Goal: Find specific page/section: Find specific page/section

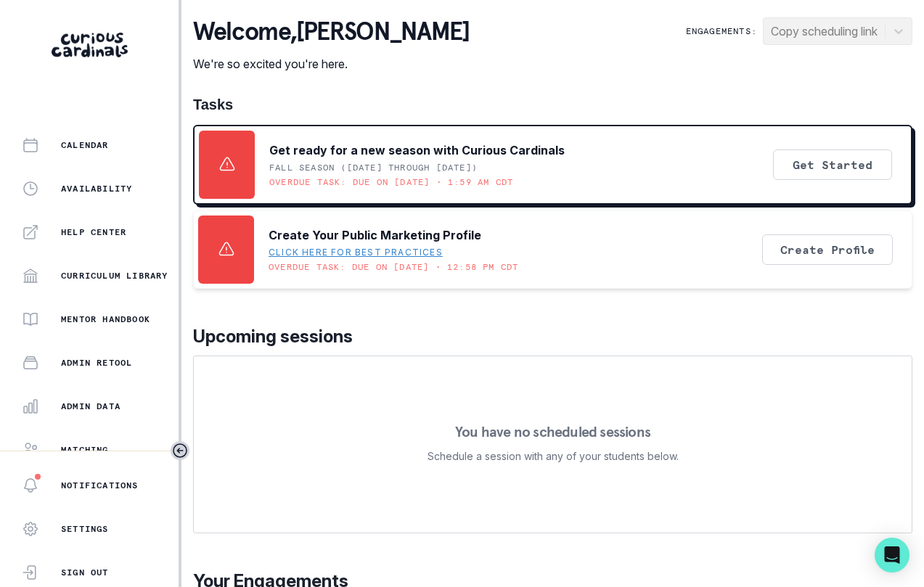
scroll to position [303, 0]
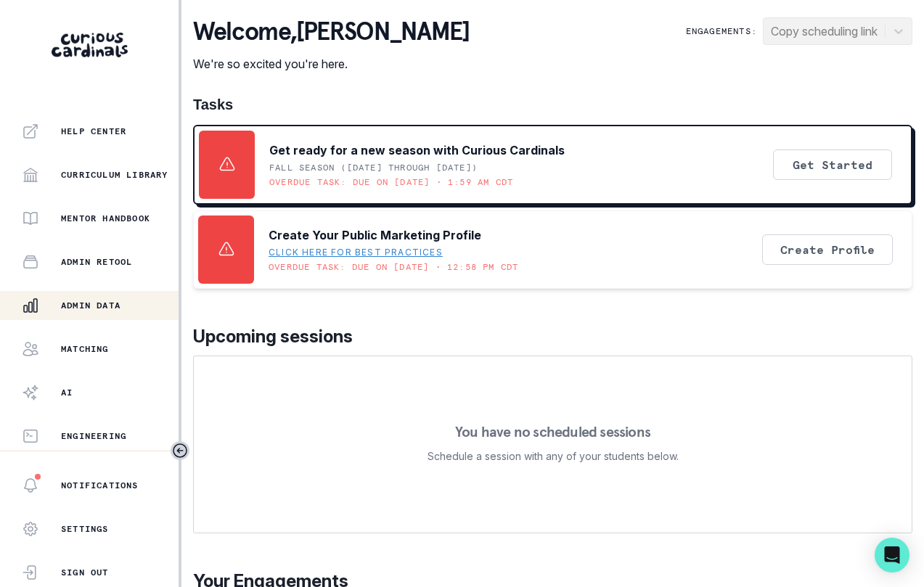
click at [106, 305] on p "Admin Data" at bounding box center [90, 306] width 59 height 12
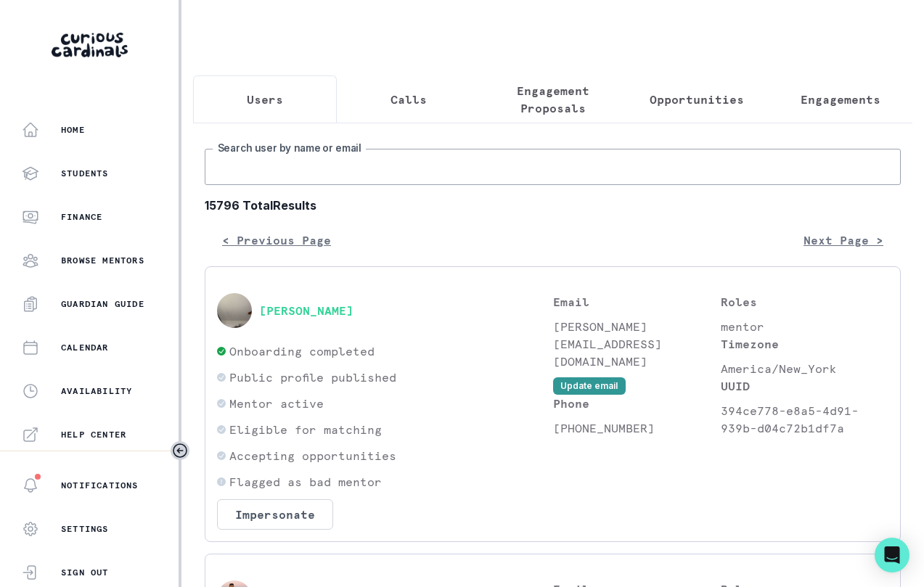
click at [256, 179] on input "Search user by name or email" at bounding box center [553, 167] width 696 height 36
type input "jillian"
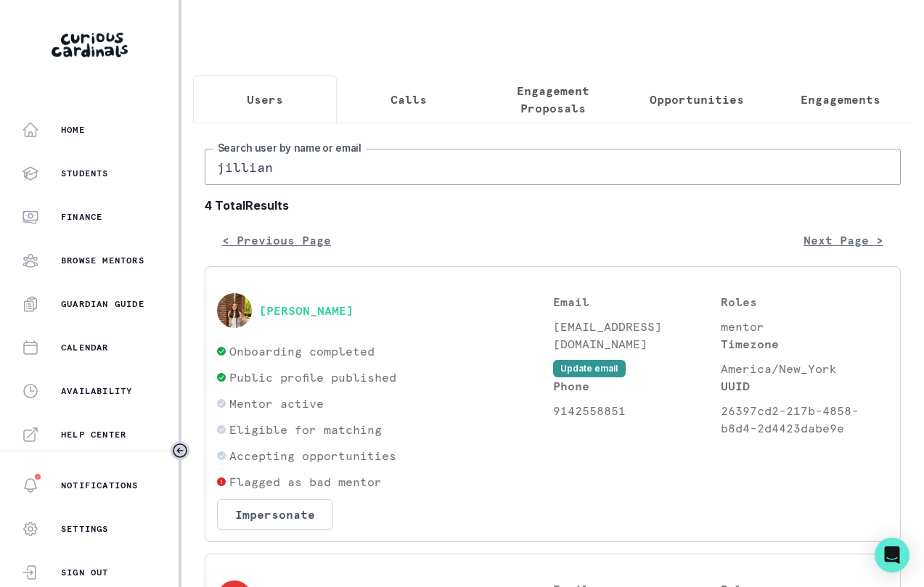
click at [350, 179] on input "jillian" at bounding box center [553, 167] width 696 height 36
type input "[PERSON_NAME]"
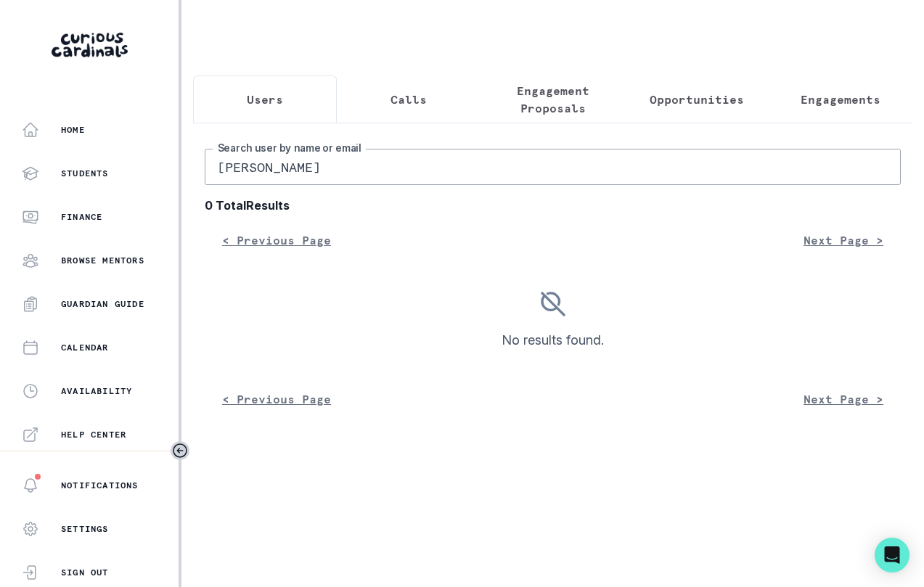
drag, startPoint x: 309, startPoint y: 184, endPoint x: 185, endPoint y: 169, distance: 125.0
click at [187, 171] on main "Users Calls Engagement Proposals Opportunities Engagements [PERSON_NAME] Search…" at bounding box center [552, 293] width 742 height 587
type input "jtolam"
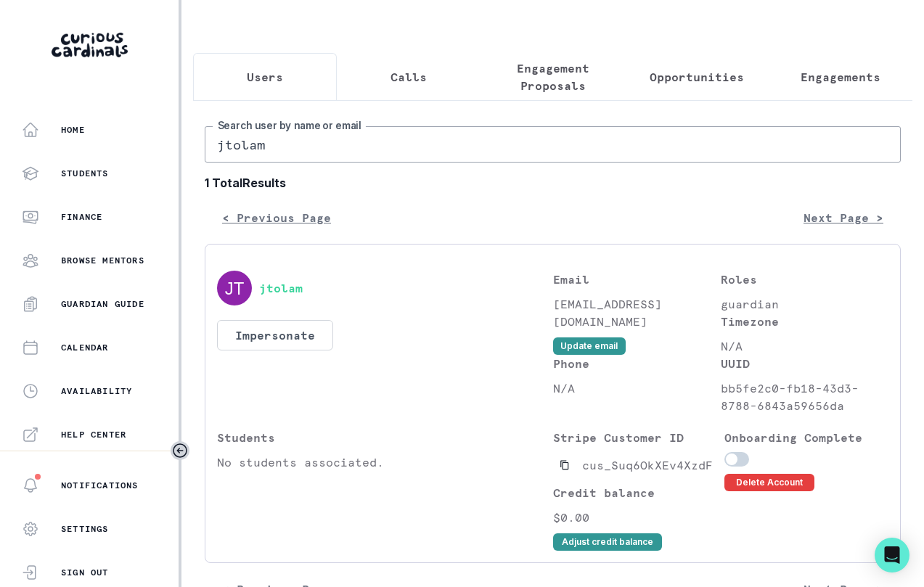
scroll to position [79, 0]
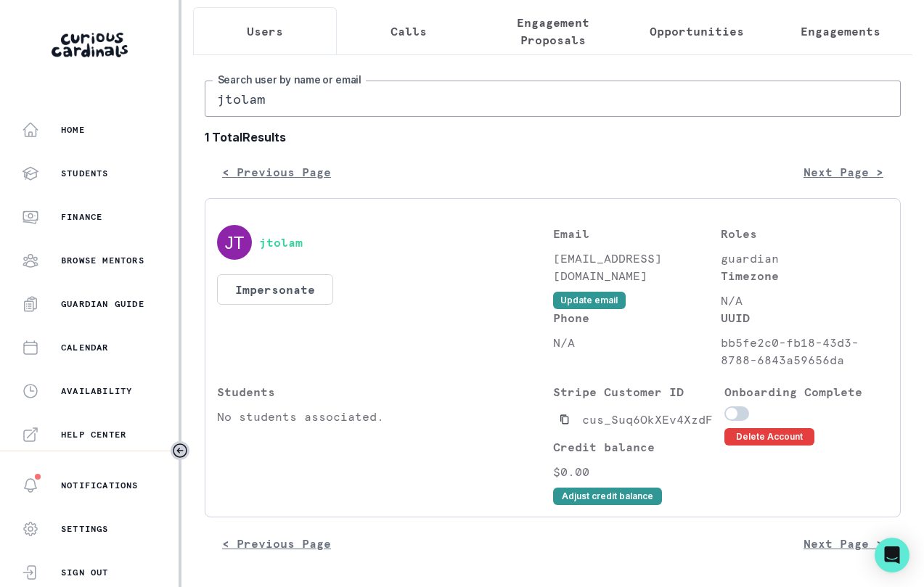
drag, startPoint x: 307, startPoint y: 110, endPoint x: 99, endPoint y: 69, distance: 212.3
click at [140, 74] on div "Home Students Finance Browse Mentors Guardian Guide Calendar Availability Help …" at bounding box center [462, 293] width 924 height 587
type input "jillian"
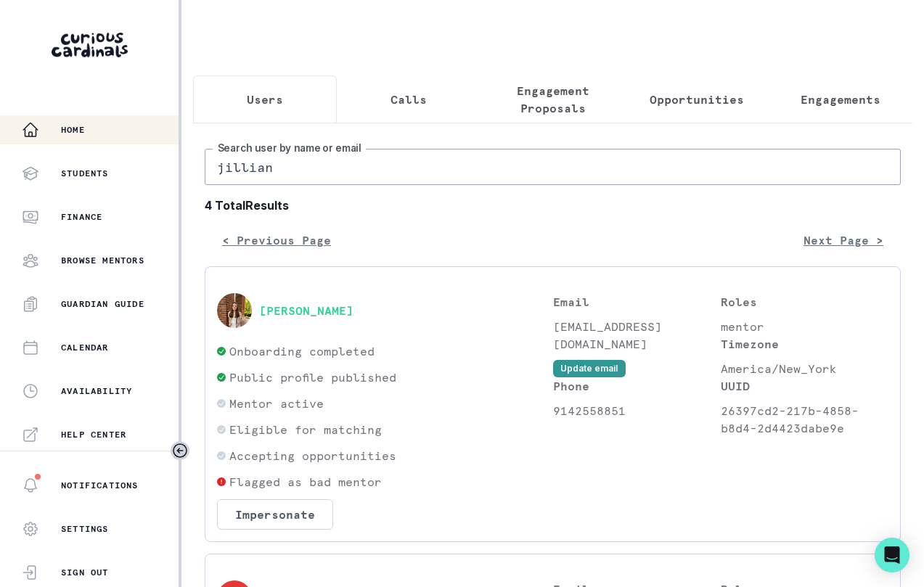
drag, startPoint x: 313, startPoint y: 171, endPoint x: 112, endPoint y: 128, distance: 206.4
click at [152, 147] on div "Home Students Finance Browse Mentors Guardian Guide Calendar Availability Help …" at bounding box center [462, 293] width 924 height 587
type input "[PERSON_NAME]"
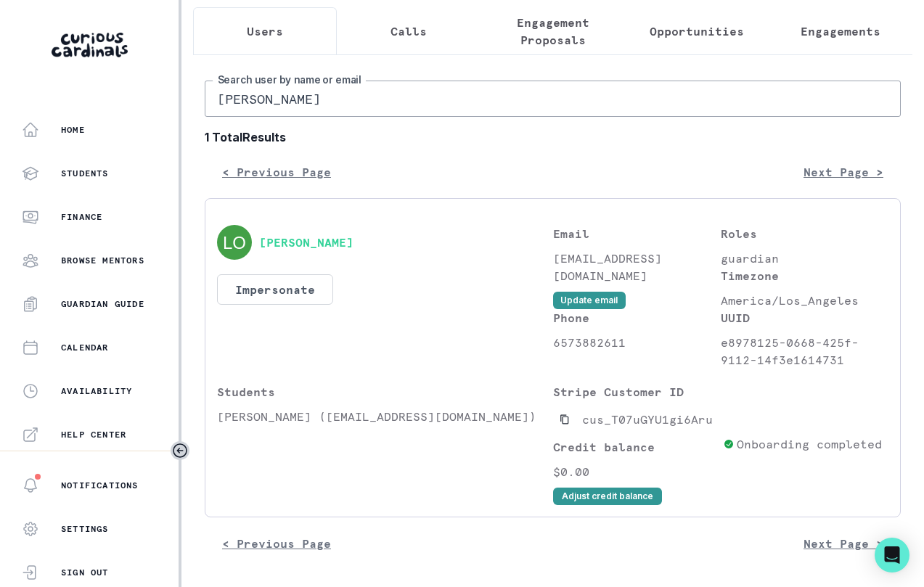
scroll to position [79, 0]
